Goal: Task Accomplishment & Management: Manage account settings

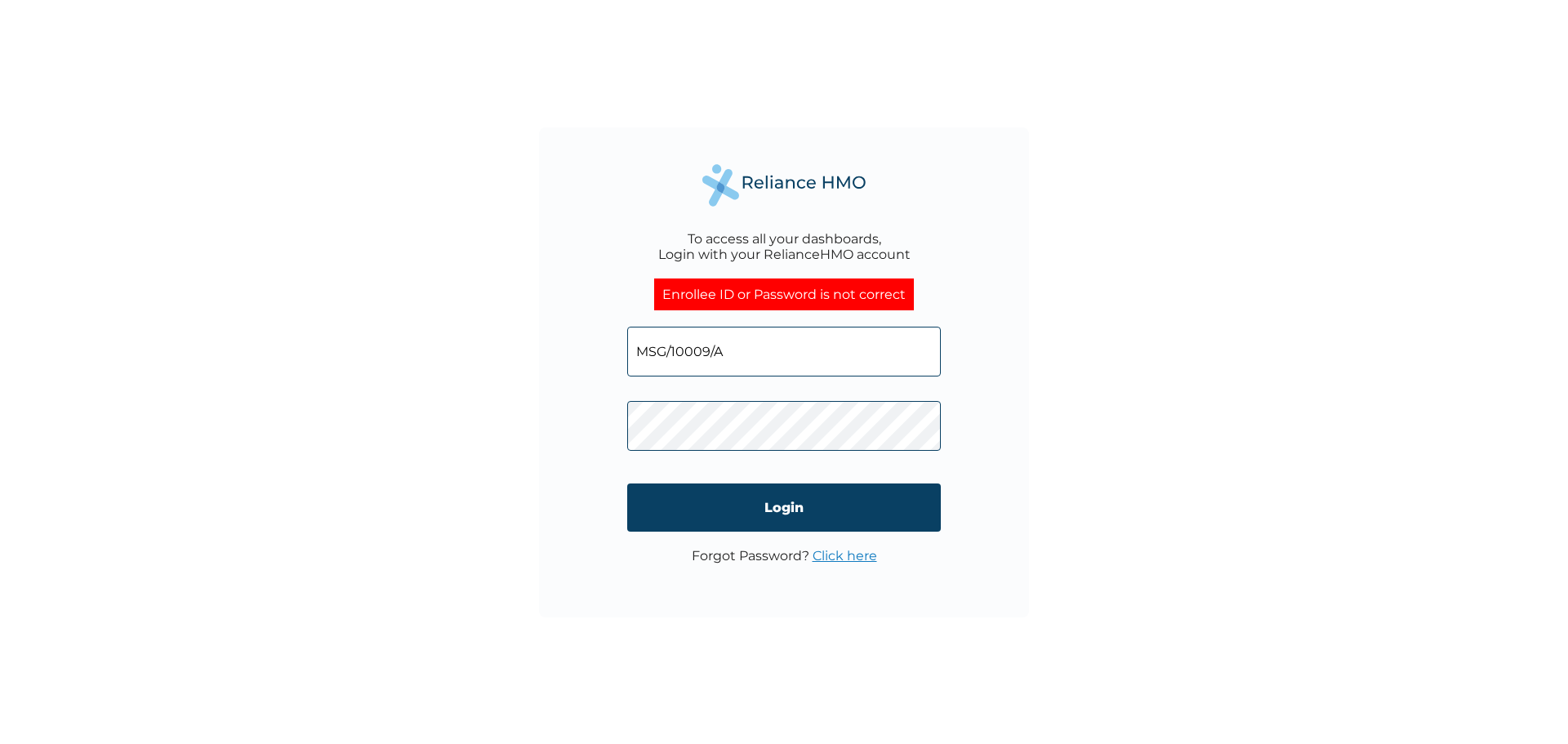
click at [512, 414] on div "To access all your dashboards, Login with your RelianceHMO account Enrollee ID …" at bounding box center [784, 372] width 1568 height 744
click input "Login" at bounding box center [784, 507] width 314 height 48
drag, startPoint x: 741, startPoint y: 361, endPoint x: 444, endPoint y: 337, distance: 298.0
click at [437, 346] on div "To access all your dashboards, Login with your RelianceHMO account Enrollee ID …" at bounding box center [784, 372] width 1568 height 744
paste input "OKB/10390/A"
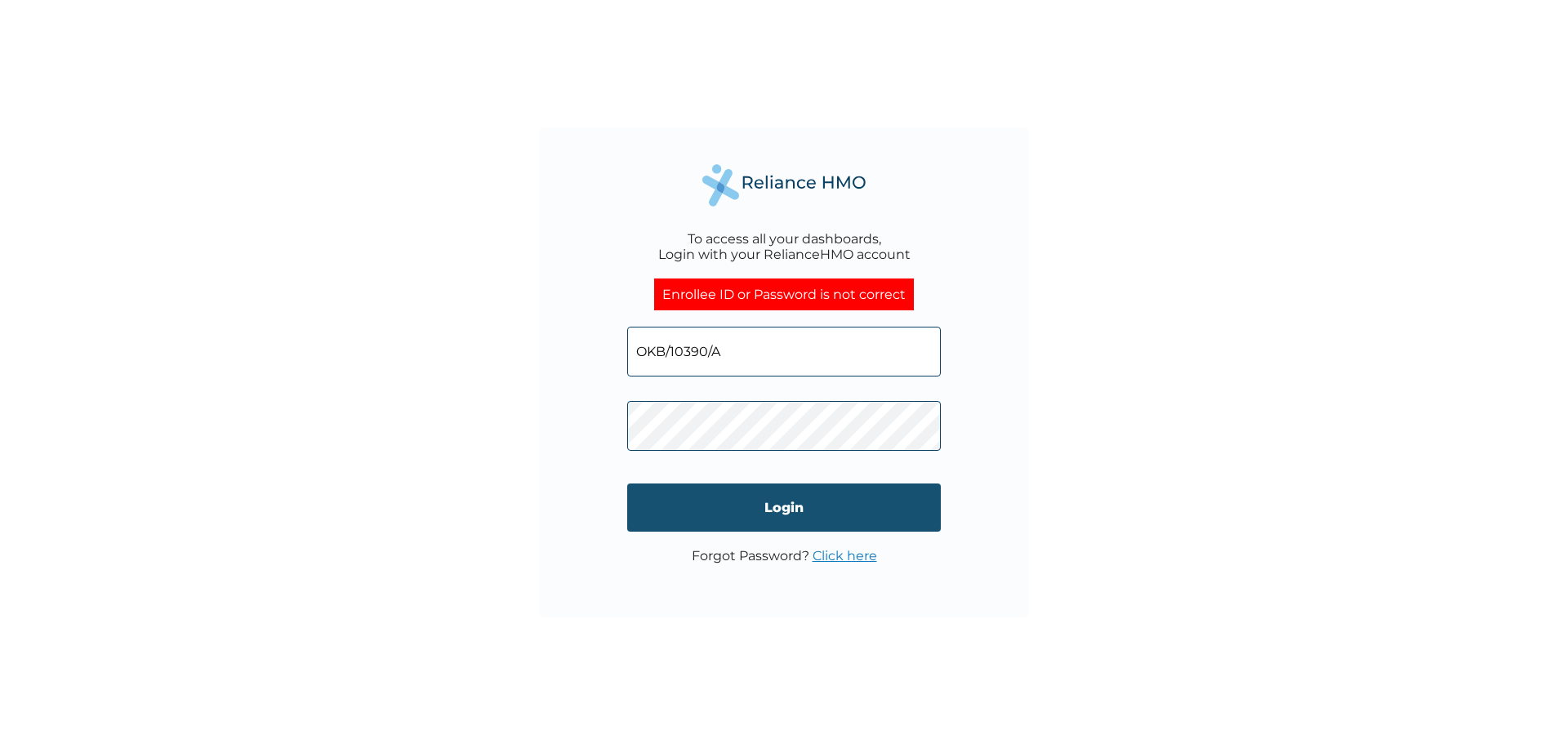
type input "OKB/10390/A"
click at [777, 514] on input "Login" at bounding box center [784, 507] width 314 height 48
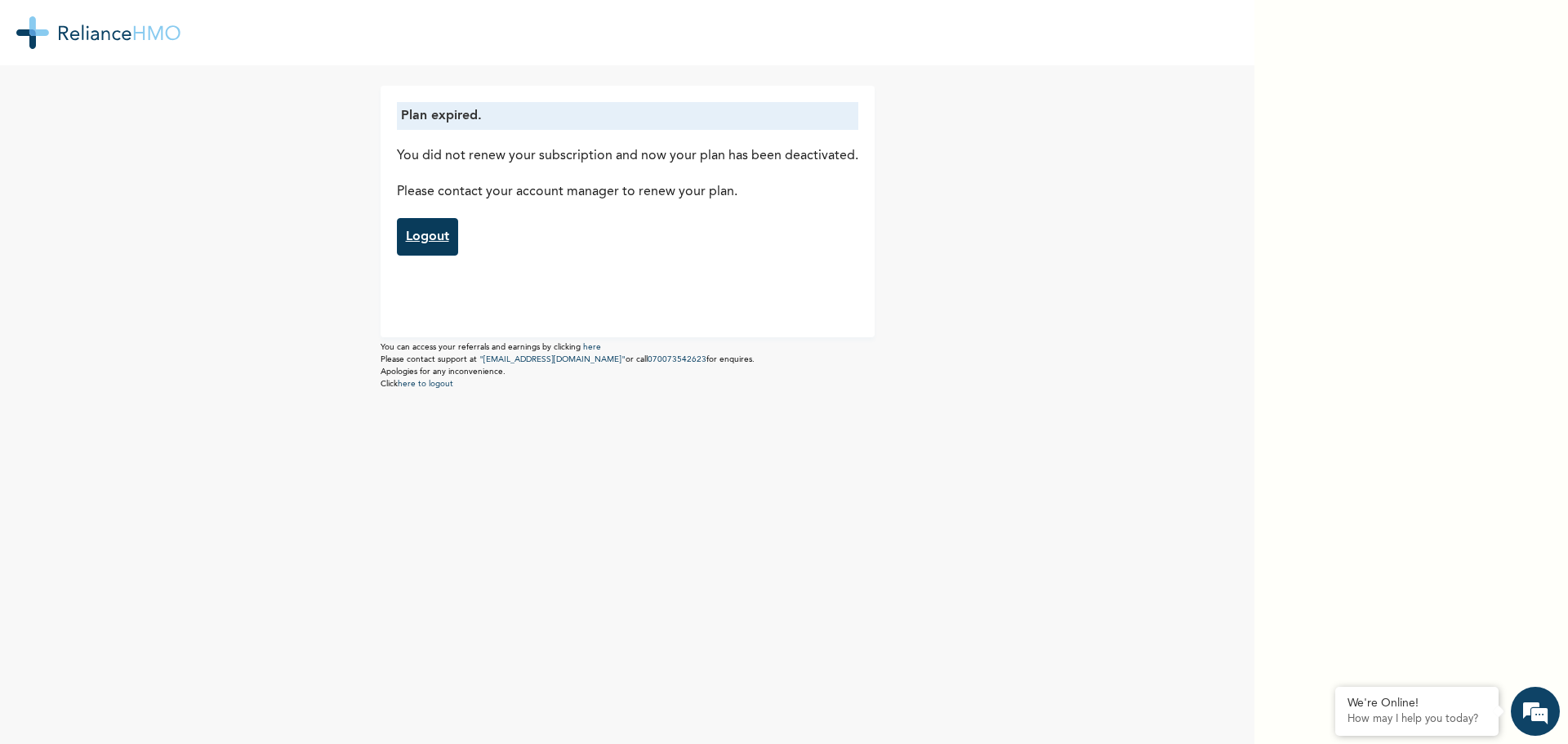
click at [406, 233] on link "Logout" at bounding box center [427, 237] width 62 height 37
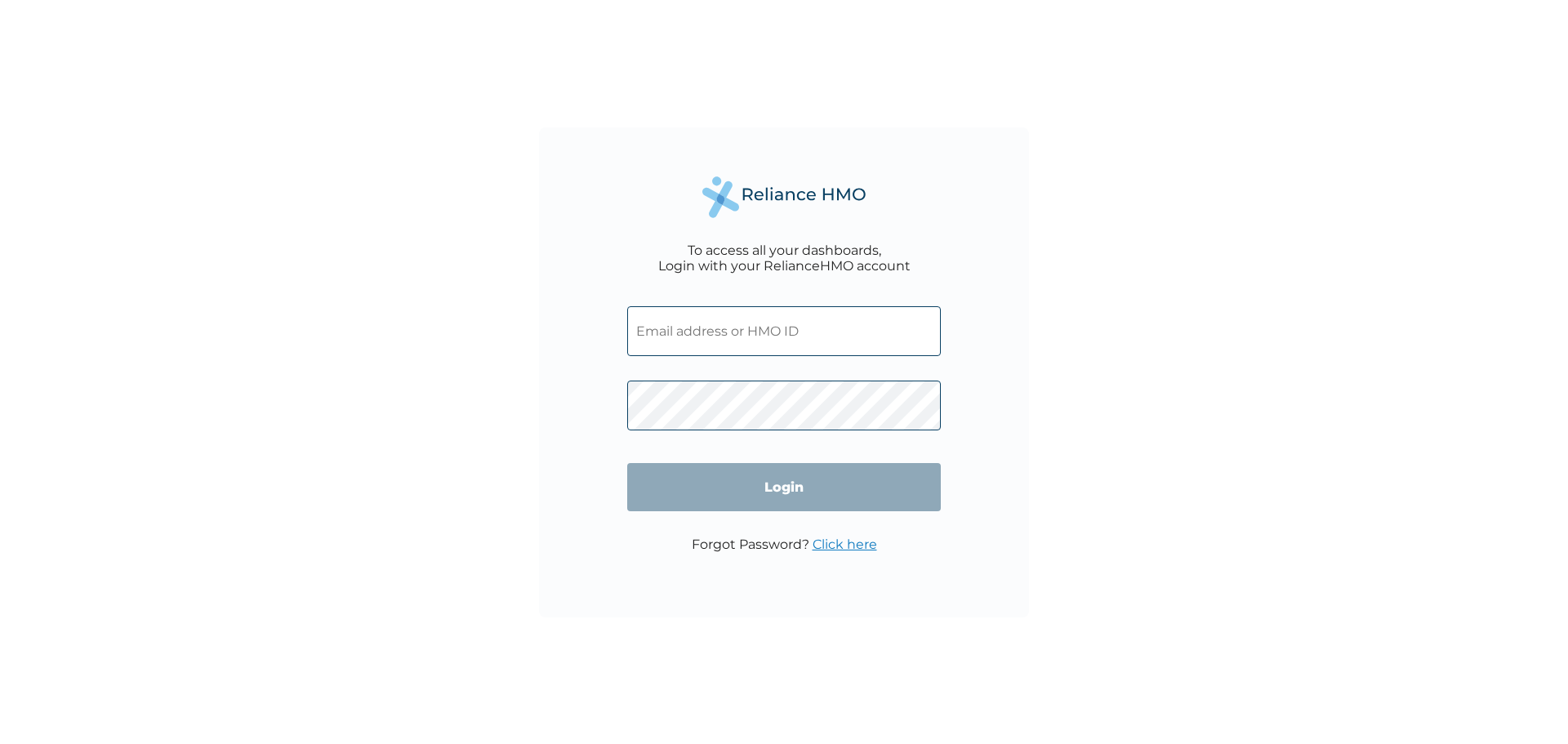
type input "MSG/10009/A"
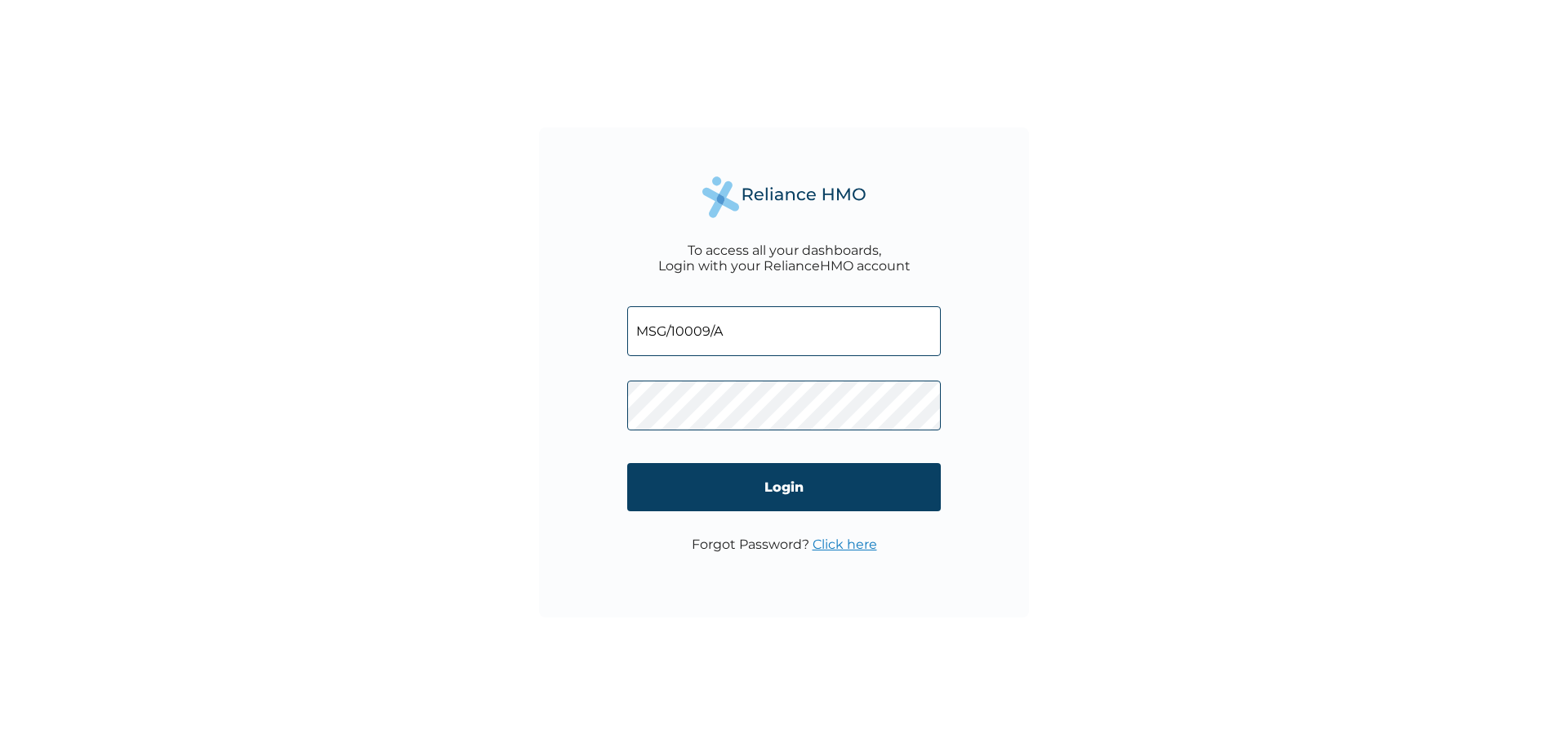
drag, startPoint x: 752, startPoint y: 339, endPoint x: 463, endPoint y: 322, distance: 289.5
click at [463, 322] on div "To access all your dashboards, Login with your RelianceHMO account MSG/10009/A …" at bounding box center [784, 372] width 1568 height 744
paste input "OKB/10390/A"
type input "OKB/10390/A"
click at [1163, 346] on div "To access all your dashboards, Login with your RelianceHMO account OKB/10390/A …" at bounding box center [784, 372] width 1568 height 744
